Goal: Task Accomplishment & Management: Complete application form

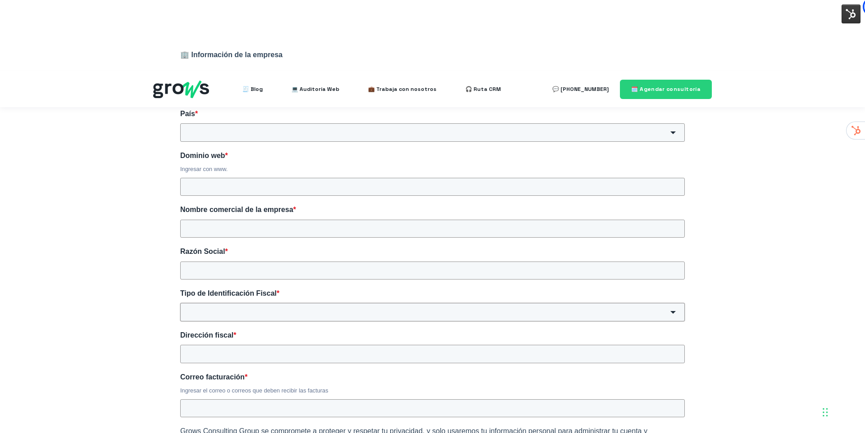
scroll to position [222, 0]
drag, startPoint x: 277, startPoint y: 203, endPoint x: 295, endPoint y: 197, distance: 19.4
click at [276, 264] on input "Razón Social *" at bounding box center [432, 273] width 505 height 18
click at [295, 264] on input "Razón Social *" at bounding box center [432, 273] width 505 height 18
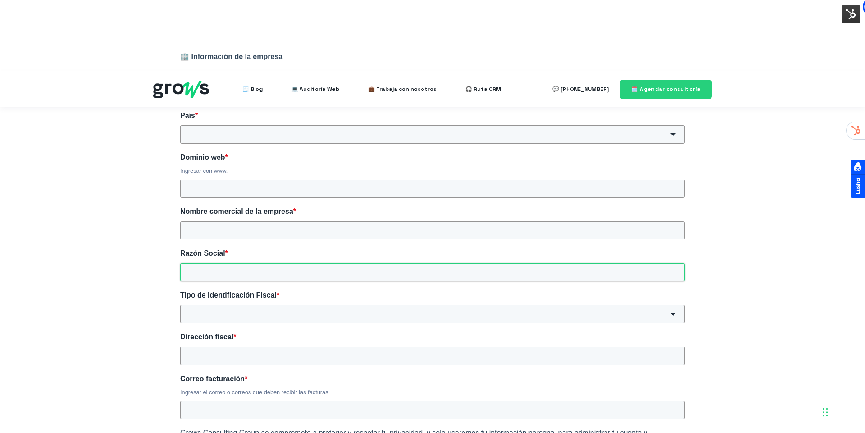
type input "c"
type input "Cashea"
click at [237, 180] on input "Dominio web *" at bounding box center [432, 189] width 505 height 18
type input "[DOMAIN_NAME]"
click at [257, 222] on input "Nombre comercial de la empresa *" at bounding box center [432, 231] width 505 height 18
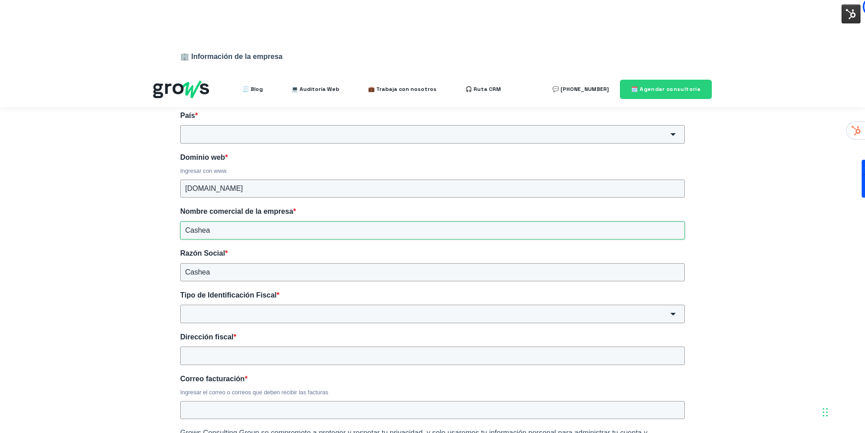
type input "Cashea"
click at [269, 254] on div "🏢 Información de la empresa Incluye la información básica y esencial sobre la e…" at bounding box center [432, 321] width 541 height 574
click at [269, 305] on input "Tipo de Identificación Fiscal *" at bounding box center [432, 314] width 505 height 18
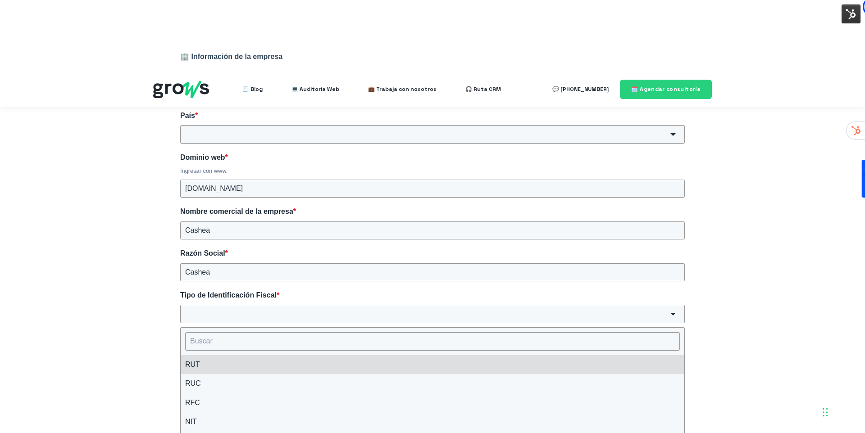
click at [251, 356] on li "RUT" at bounding box center [433, 365] width 504 height 19
type input "RUT"
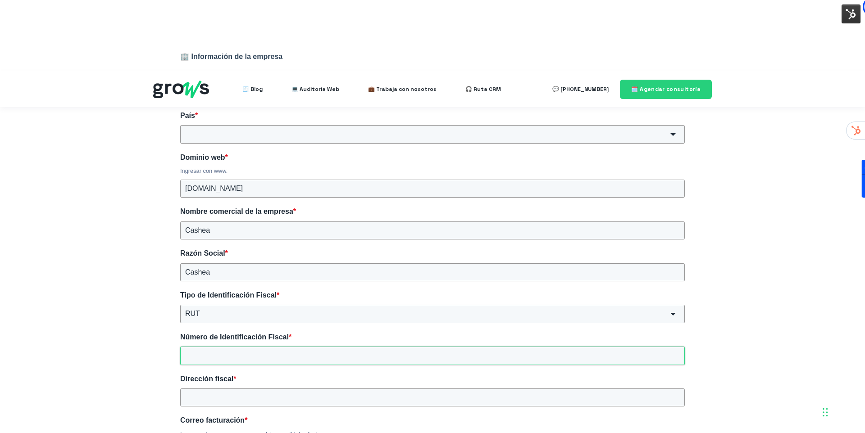
click at [235, 347] on input "Número de Identificación Fiscal *" at bounding box center [432, 356] width 505 height 18
type input "12234343545"
click at [237, 389] on input "Dirección fiscal *" at bounding box center [432, 398] width 505 height 18
type input "Demo"
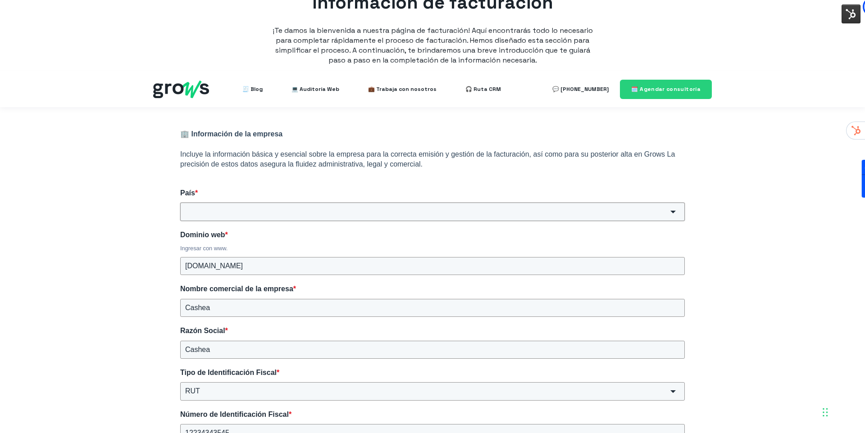
scroll to position [124, 0]
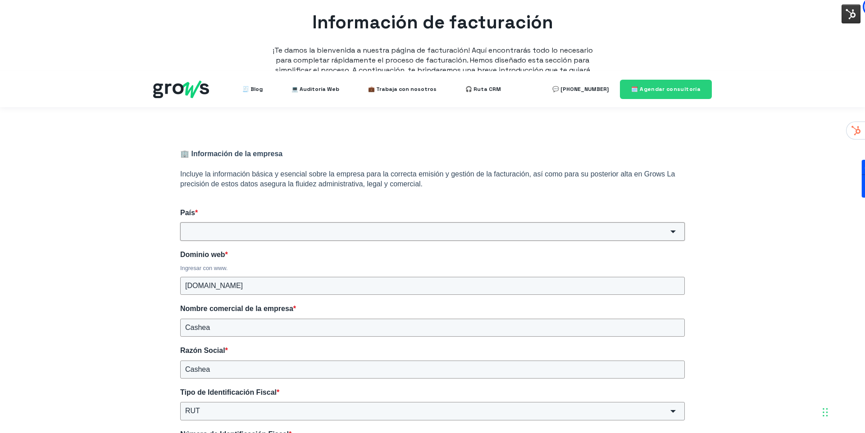
type input "[EMAIL_ADDRESS][DOMAIN_NAME]"
click at [264, 223] on input "País *" at bounding box center [432, 232] width 505 height 18
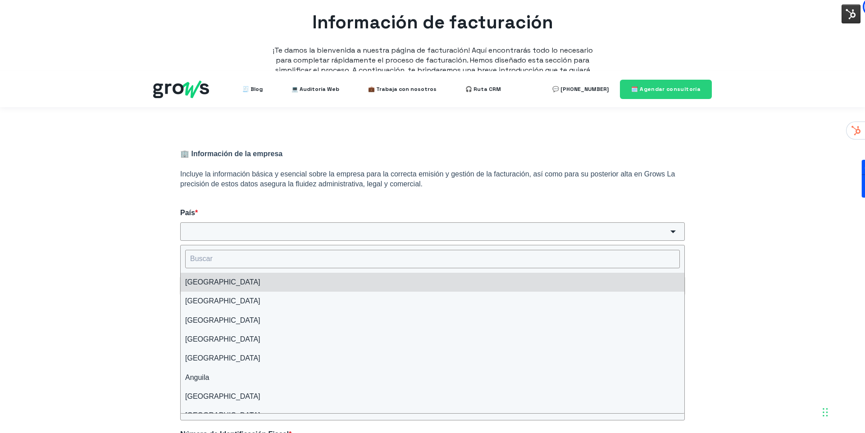
drag, startPoint x: 238, startPoint y: 212, endPoint x: 233, endPoint y: 212, distance: 5.4
click at [238, 273] on li "[GEOGRAPHIC_DATA]" at bounding box center [433, 282] width 504 height 19
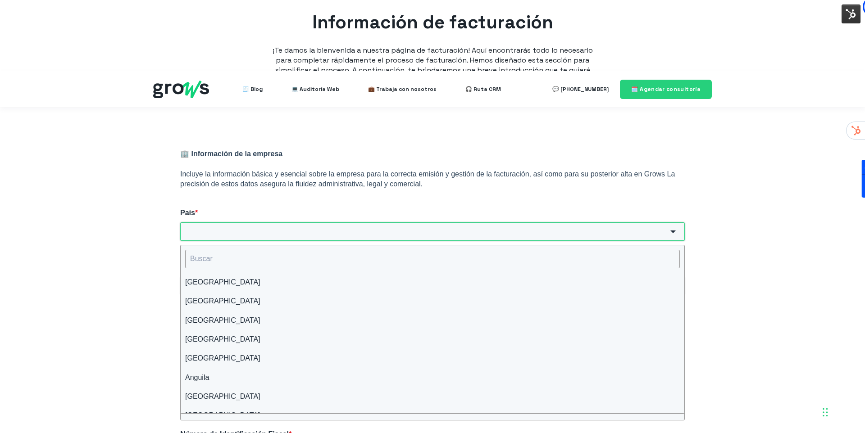
type input "[GEOGRAPHIC_DATA]"
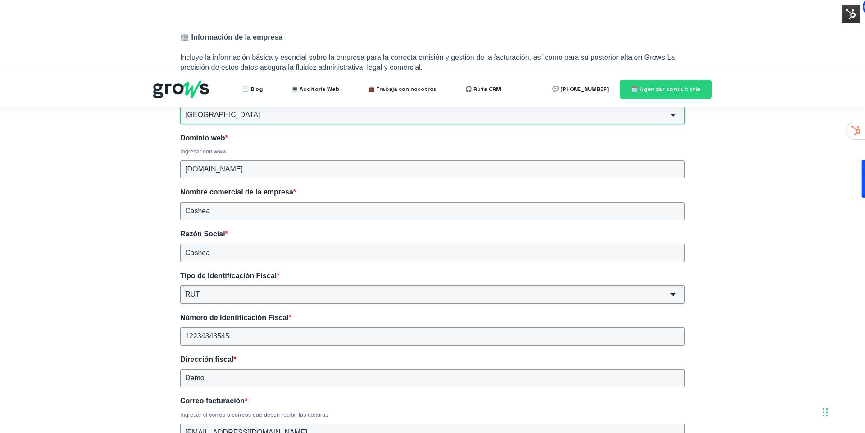
scroll to position [401, 0]
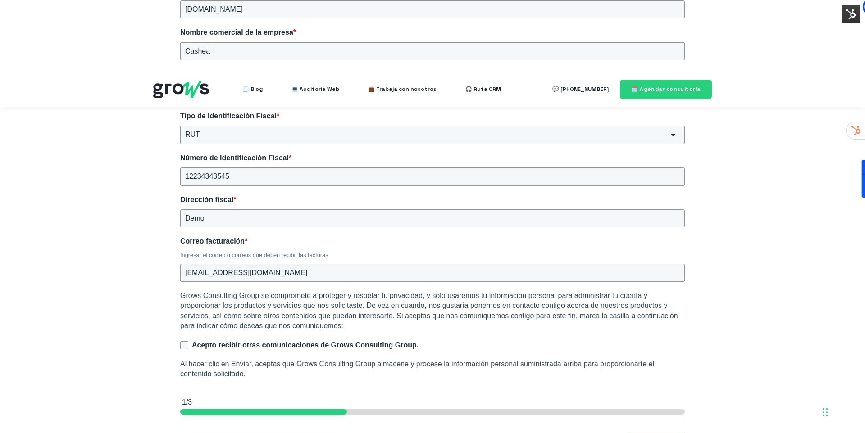
click at [179, 276] on div "🏢 Información de la empresa Incluye la información básica y esencial sobre la e…" at bounding box center [432, 162] width 541 height 616
click at [184, 342] on input "Acepto recibir otras comunicaciones de Grows Consulting Group." at bounding box center [184, 346] width 8 height 8
checkbox input "true"
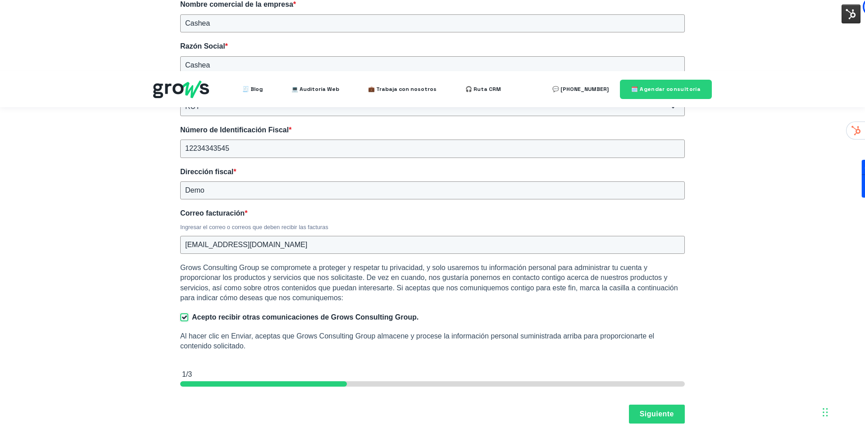
scroll to position [431, 0]
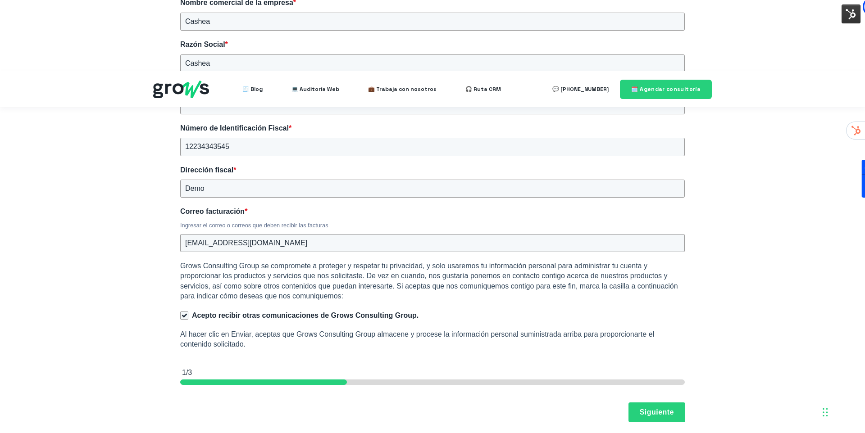
drag, startPoint x: 647, startPoint y: 337, endPoint x: 613, endPoint y: 337, distance: 33.8
click at [646, 403] on button "Siguiente" at bounding box center [657, 412] width 56 height 19
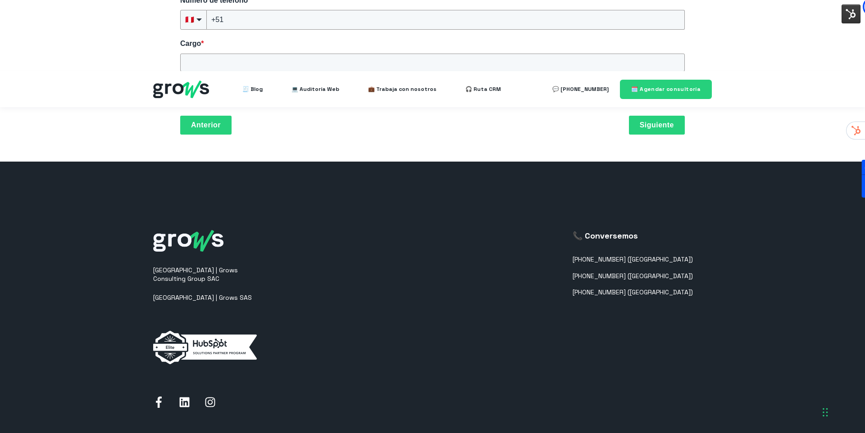
scroll to position [144, 0]
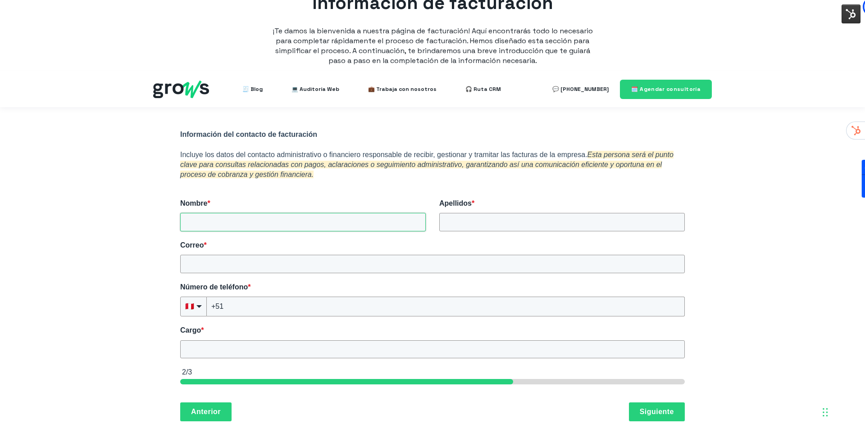
click at [205, 213] on input "Nombre *" at bounding box center [303, 222] width 246 height 18
click at [141, 154] on div "🏢 Información de la empresa Incluye la información básica y esencial sobre la e…" at bounding box center [432, 276] width 865 height 346
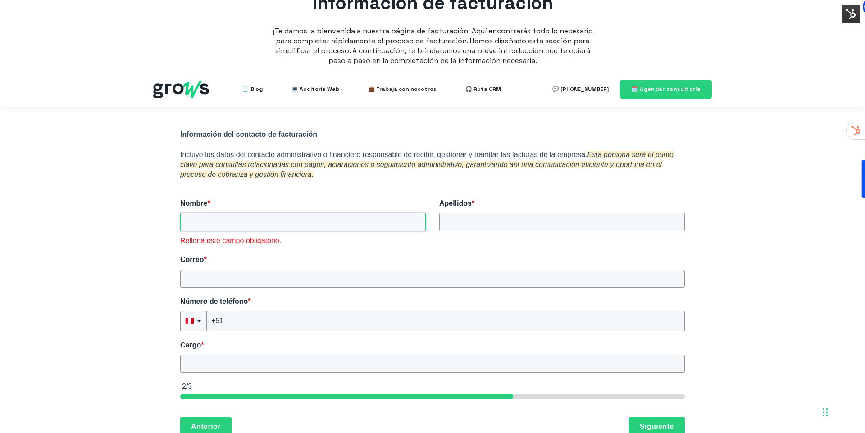
click at [221, 213] on input "Nombre *" at bounding box center [303, 222] width 246 height 18
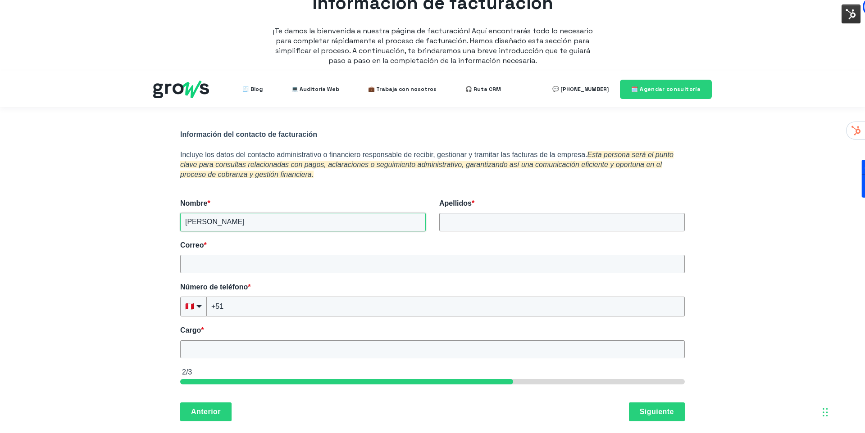
type input "[PERSON_NAME]"
type input "Polo"
type input "c"
type input "[PERSON_NAME][EMAIL_ADDRESS][DOMAIN_NAME]"
click at [252, 297] on input "+51" at bounding box center [446, 307] width 478 height 20
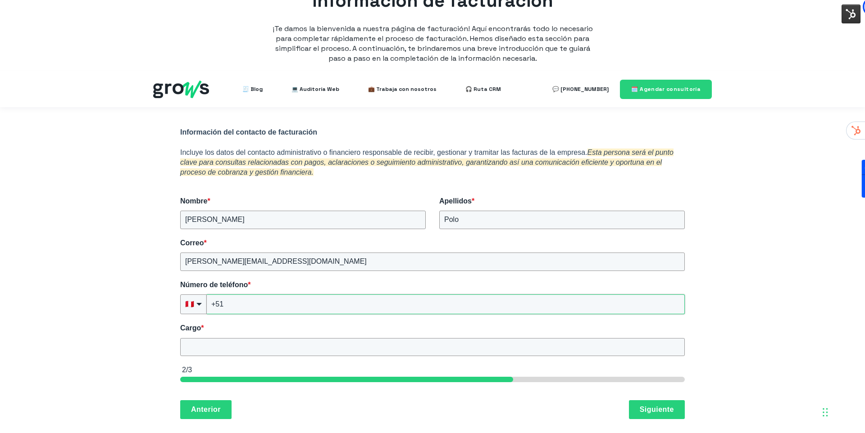
scroll to position [148, 0]
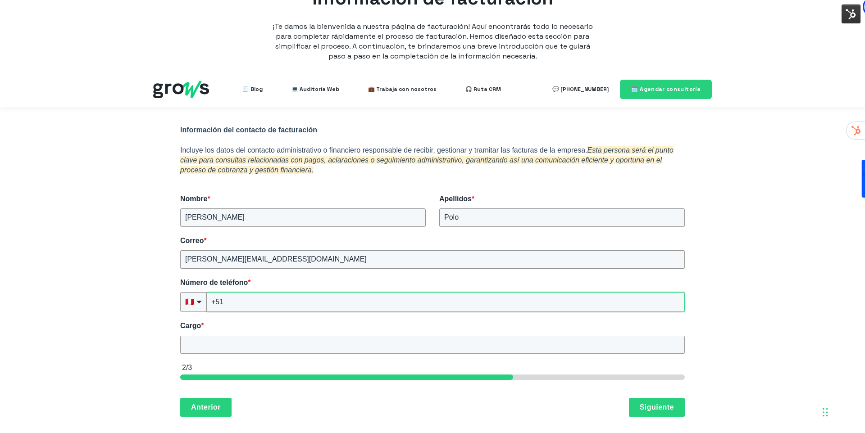
click at [255, 292] on input "+51" at bounding box center [446, 302] width 478 height 20
type input "+51(232)423-4"
click at [220, 336] on input "Cargo *" at bounding box center [432, 345] width 505 height 18
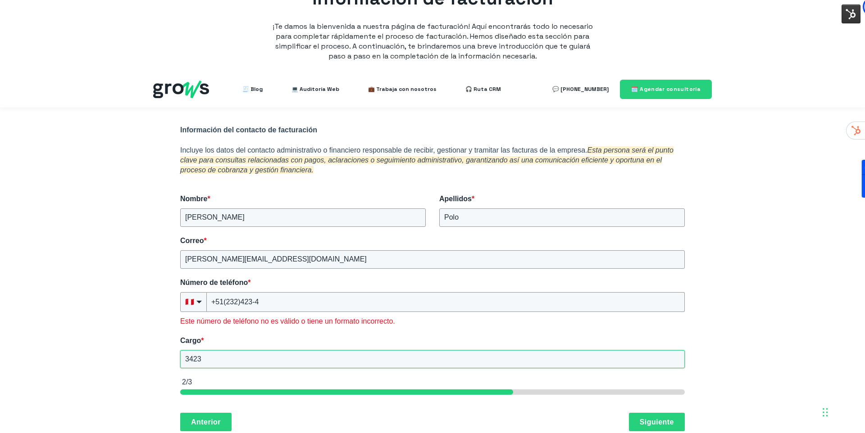
click at [222, 351] on input "3423" at bounding box center [432, 360] width 505 height 18
type input "Prueba"
click at [281, 292] on input "+51(232)423-4" at bounding box center [446, 302] width 478 height 20
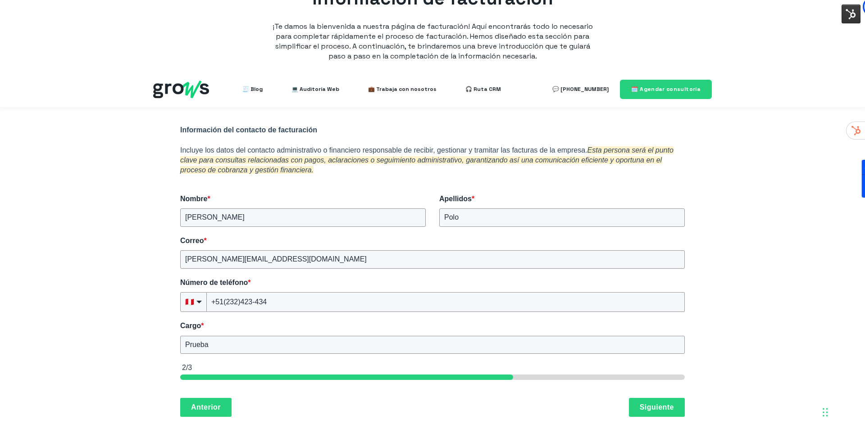
click at [664, 337] on div "Información del contacto de facturación Incluye los datos del contacto administ…" at bounding box center [432, 271] width 541 height 328
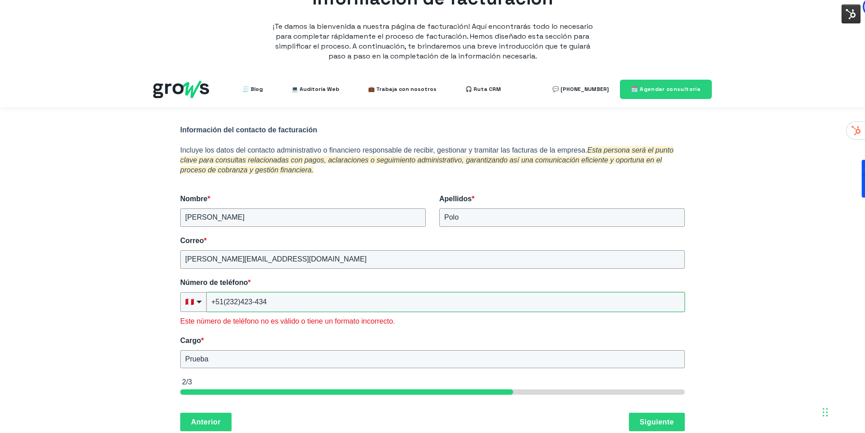
click at [338, 292] on input "+51(232)423-434" at bounding box center [446, 302] width 478 height 20
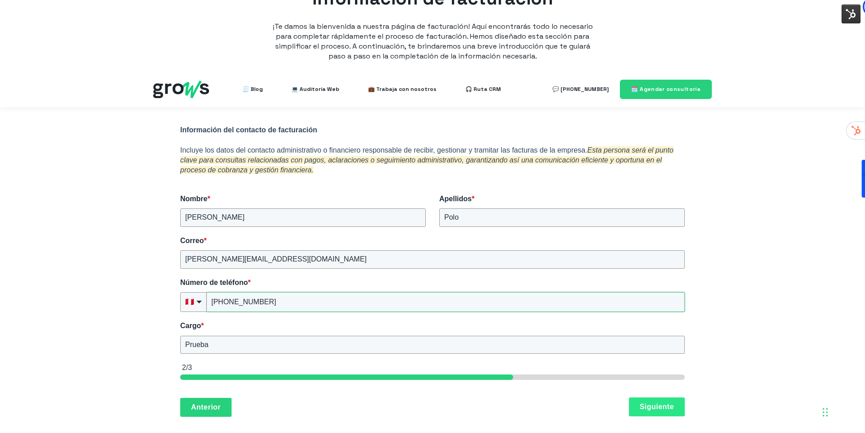
type input "[PHONE_NUMBER]"
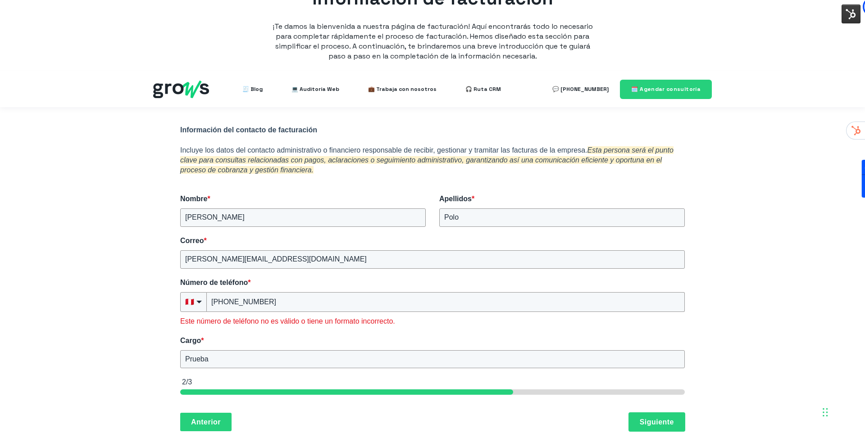
click at [682, 413] on button "Siguiente" at bounding box center [657, 422] width 56 height 19
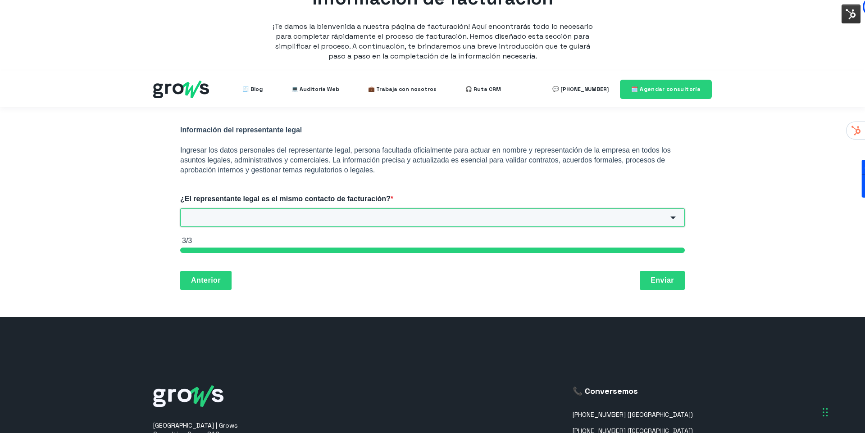
click at [320, 209] on input "¿El representante legal es el mismo contacto de facturación? *" at bounding box center [432, 218] width 505 height 18
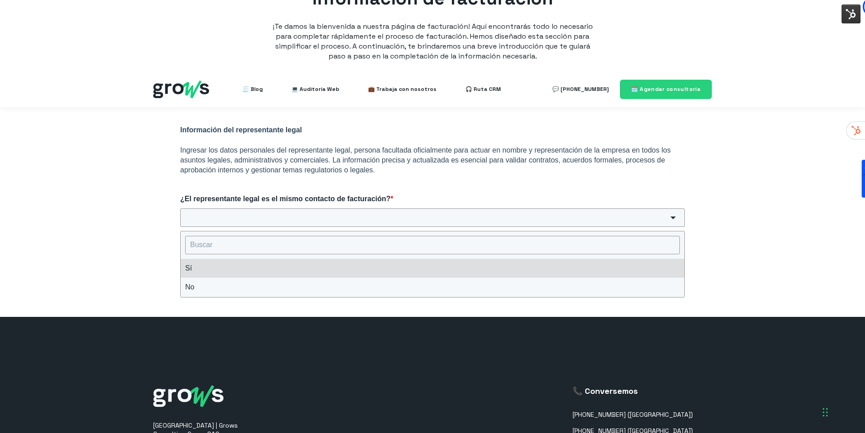
click at [201, 259] on li "Sí" at bounding box center [433, 268] width 504 height 19
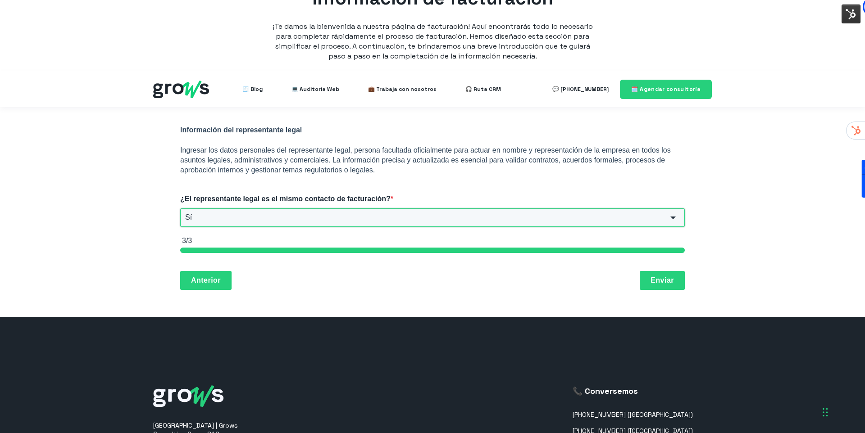
click at [262, 209] on input "Sí" at bounding box center [432, 218] width 505 height 18
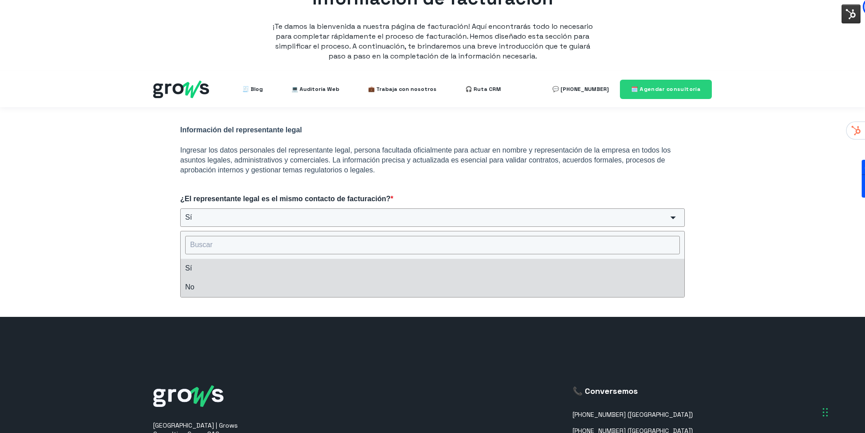
click at [245, 278] on li "No" at bounding box center [433, 287] width 504 height 19
type input "No"
